Goal: Go to known website: Access a specific website the user already knows

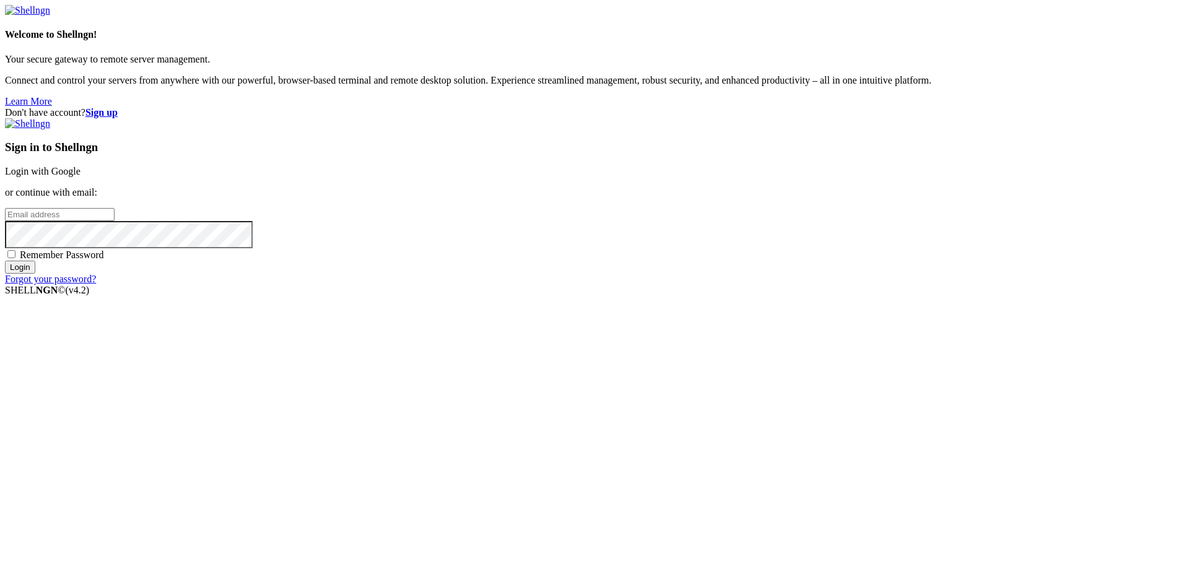
click at [81, 177] on link "Login with Google" at bounding box center [43, 171] width 76 height 11
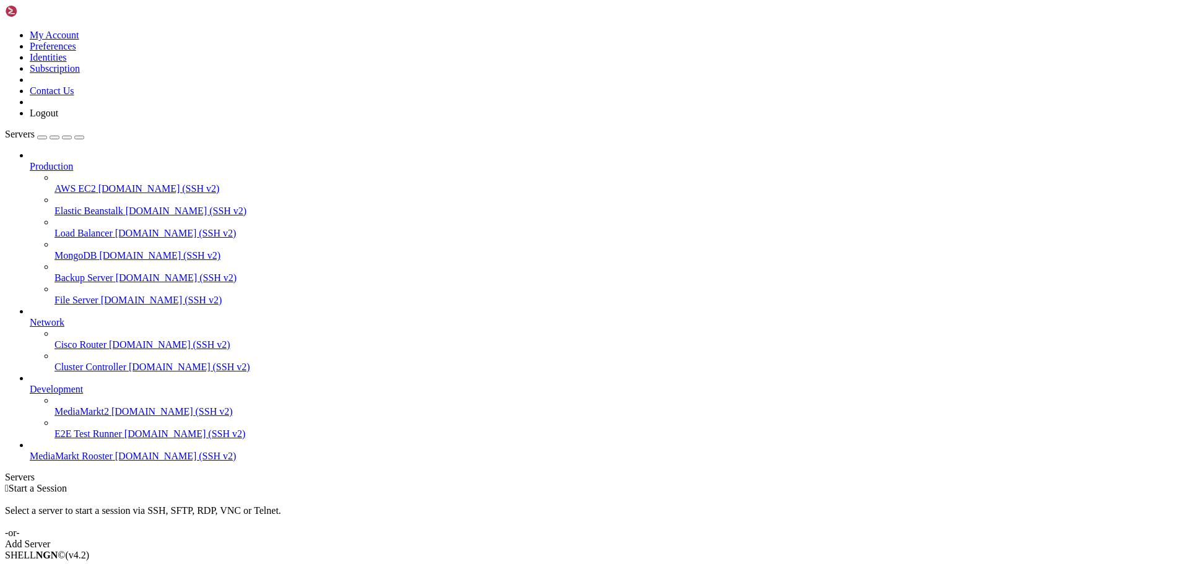
click at [94, 440] on link "E2E Test Runner [DOMAIN_NAME] (SSH v2)" at bounding box center [620, 434] width 1130 height 11
click at [95, 461] on span "MediaMarkt Rooster" at bounding box center [71, 456] width 83 height 11
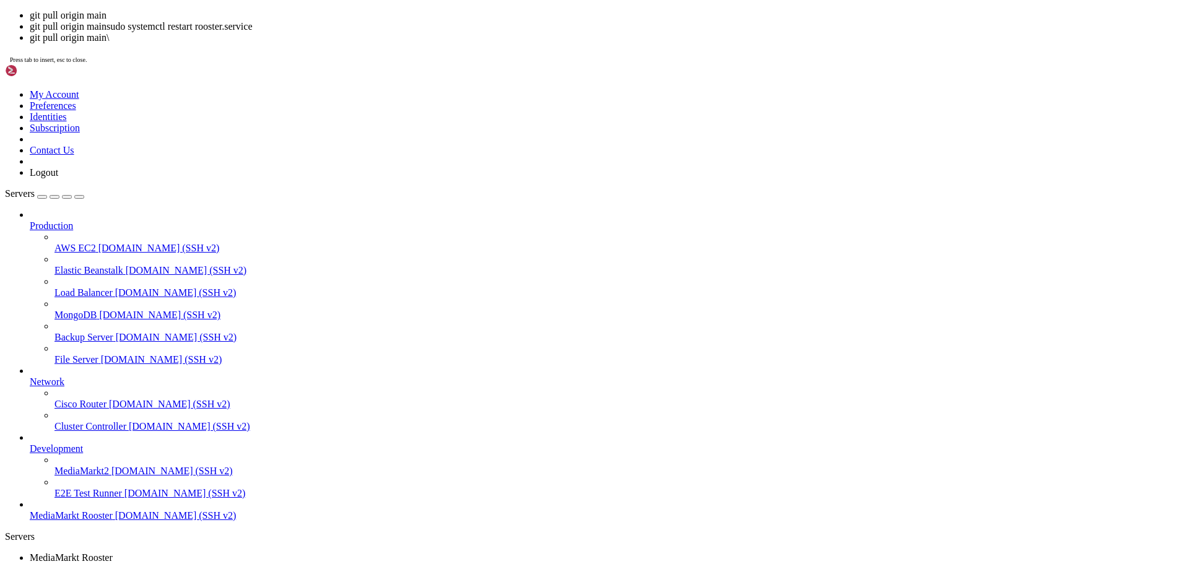
scroll to position [32, 0]
